Goal: Information Seeking & Learning: Learn about a topic

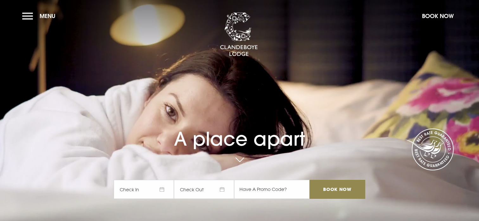
click at [31, 15] on button "Menu" at bounding box center [40, 16] width 36 height 14
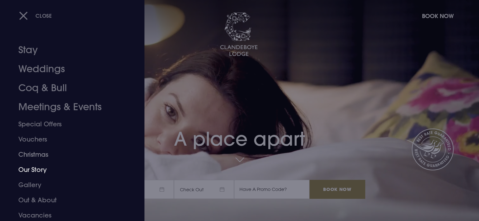
scroll to position [17, 0]
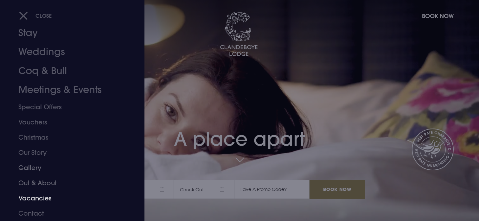
click at [40, 196] on link "Vacancies" at bounding box center [68, 198] width 100 height 15
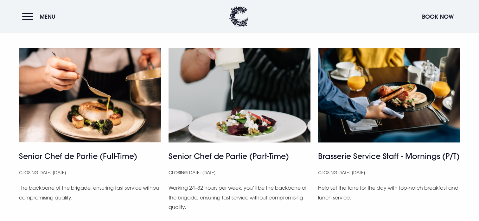
scroll to position [475, 0]
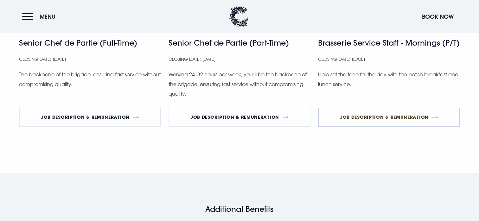
click at [385, 118] on link "Job Description & Remuneration" at bounding box center [389, 117] width 142 height 19
click at [223, 116] on link "Job Description & Remuneration" at bounding box center [239, 117] width 142 height 19
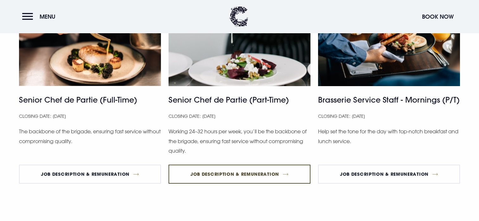
scroll to position [507, 0]
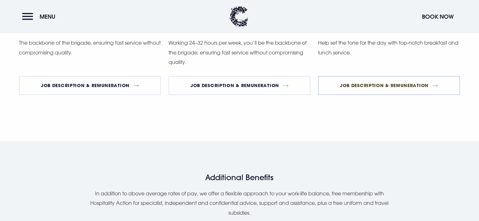
click at [364, 86] on link "Job Description & Remuneration" at bounding box center [389, 85] width 142 height 19
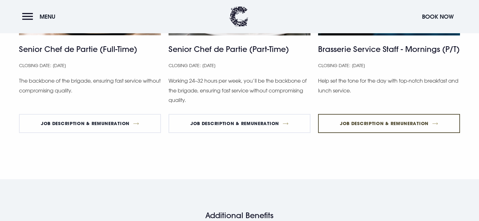
scroll to position [475, 0]
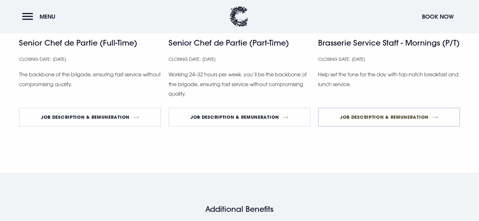
click at [373, 117] on link "Job Description & Remuneration" at bounding box center [389, 117] width 142 height 19
click at [243, 112] on link "Job Description & Remuneration" at bounding box center [239, 117] width 142 height 19
